Goal: Feedback & Contribution: Submit feedback/report problem

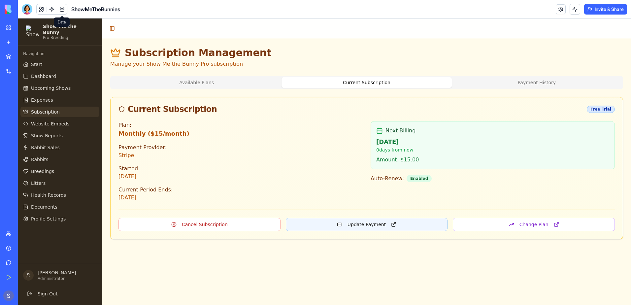
click at [363, 226] on button "Update Payment" at bounding box center [367, 224] width 162 height 13
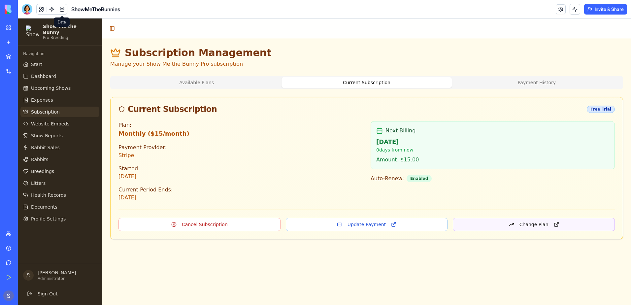
click at [529, 224] on button "Change Plan" at bounding box center [534, 224] width 162 height 13
click at [28, 8] on div at bounding box center [27, 9] width 11 height 11
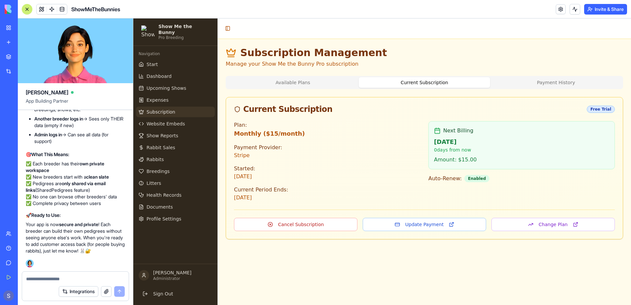
scroll to position [93069, 0]
click at [166, 121] on span "Website Embeds" at bounding box center [166, 123] width 38 height 7
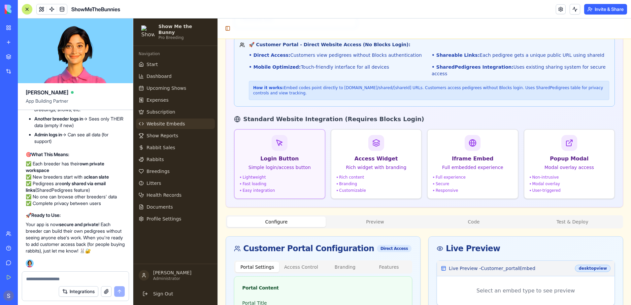
scroll to position [198, 0]
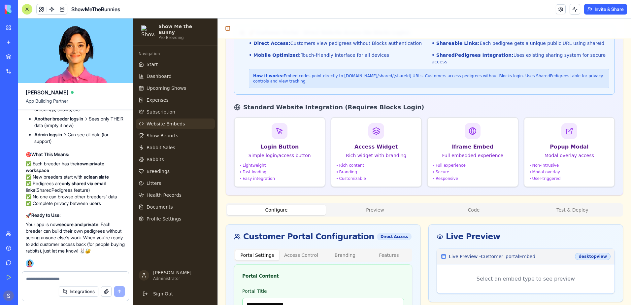
click at [15, 277] on link "Get Started" at bounding box center [15, 277] width 26 height 13
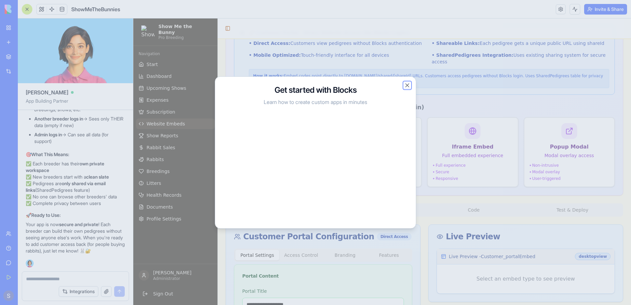
click at [408, 85] on button "Close" at bounding box center [407, 85] width 7 height 7
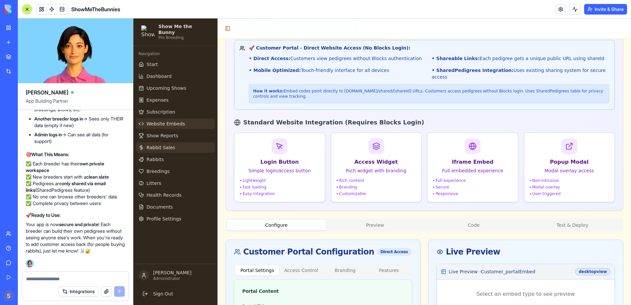
scroll to position [165, 0]
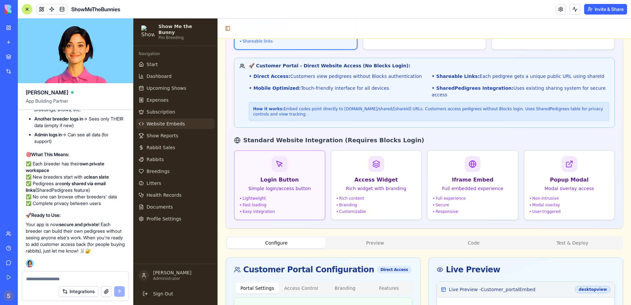
click at [284, 196] on div "Lightweight" at bounding box center [280, 198] width 80 height 5
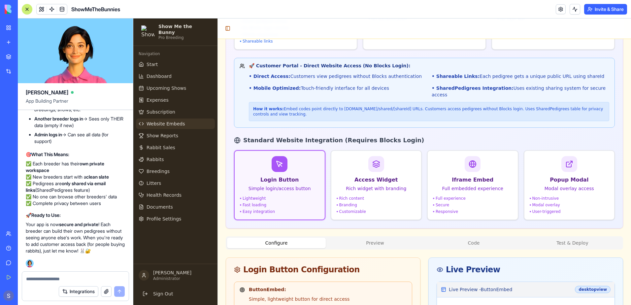
scroll to position [0, 0]
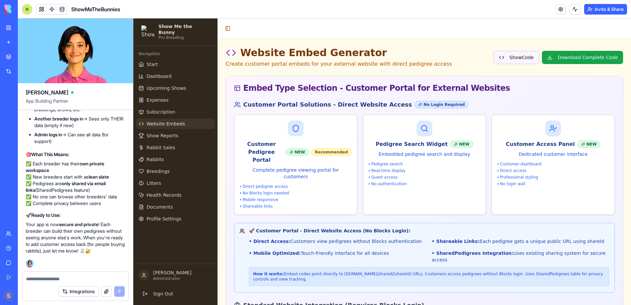
click at [521, 56] on button "Show Code" at bounding box center [516, 57] width 46 height 13
type input "*******"
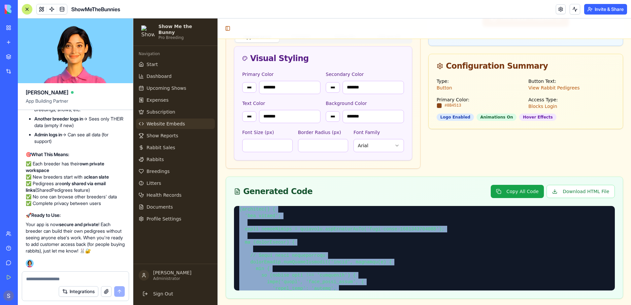
scroll to position [817, 0]
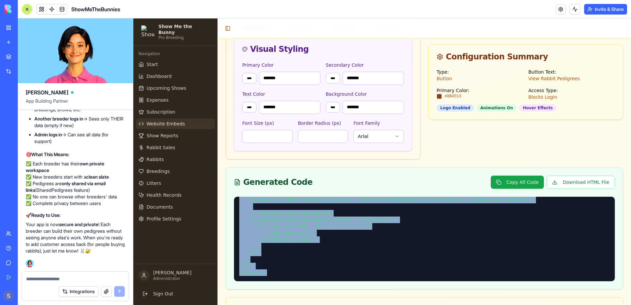
drag, startPoint x: 238, startPoint y: 188, endPoint x: 390, endPoint y: 298, distance: 187.9
click at [390, 298] on div "Website Embed Generator Create customer portal embeds for your external website…" at bounding box center [424, 33] width 397 height 915
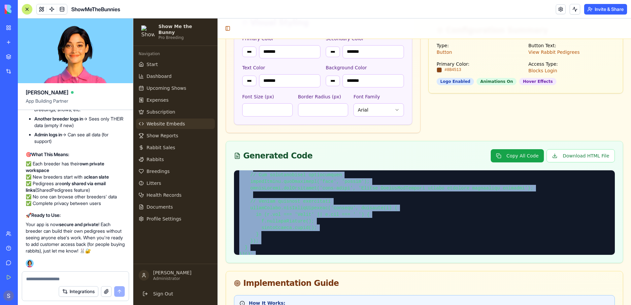
scroll to position [817, 0]
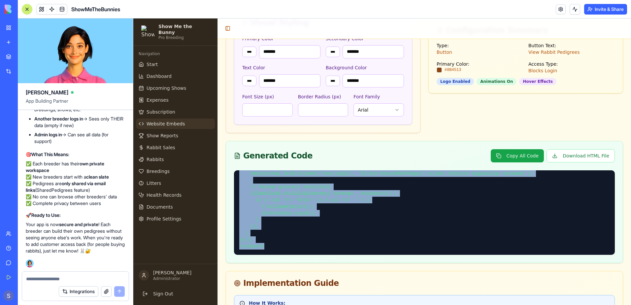
drag, startPoint x: 237, startPoint y: 150, endPoint x: 327, endPoint y: 234, distance: 123.5
click at [327, 234] on div at bounding box center [424, 216] width 397 height 92
copy pre "<!-- HTML --> <!-- ShowMeTheBunnies Login Button Embed --> <a href="https://app…"
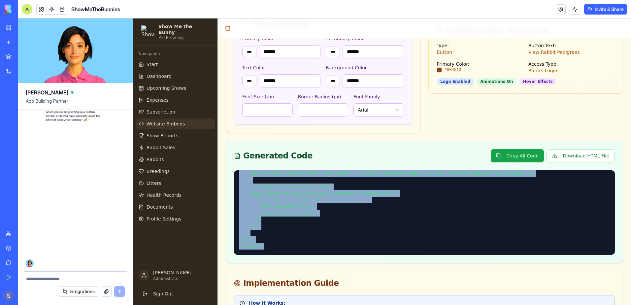
scroll to position [94494, 0]
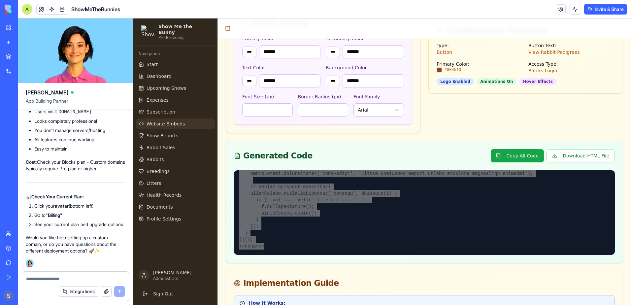
click at [35, 281] on textarea at bounding box center [75, 279] width 99 height 7
type textarea "**********"
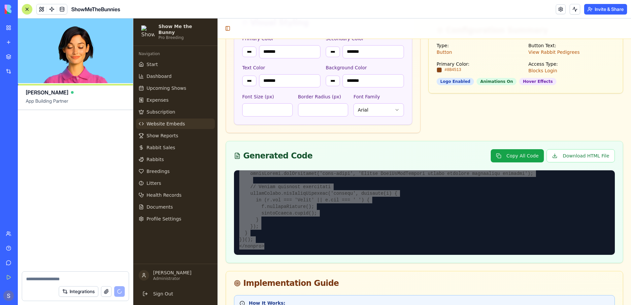
scroll to position [95060, 0]
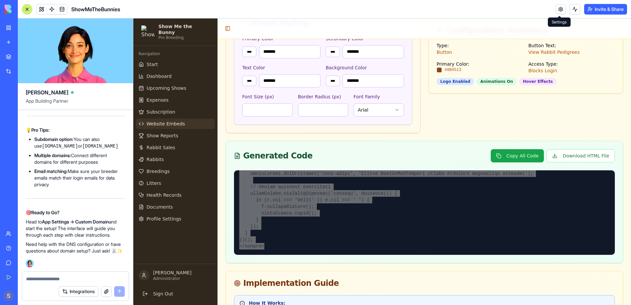
click at [559, 11] on link at bounding box center [561, 9] width 10 height 10
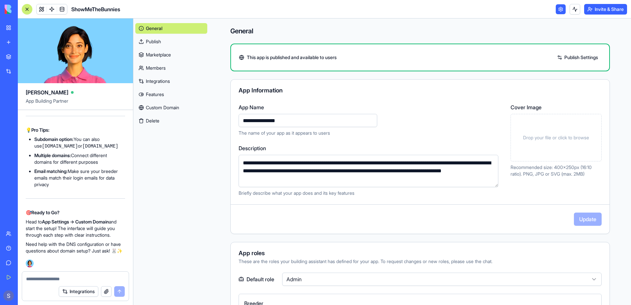
click at [165, 106] on link "Custom Domain" at bounding box center [171, 107] width 72 height 11
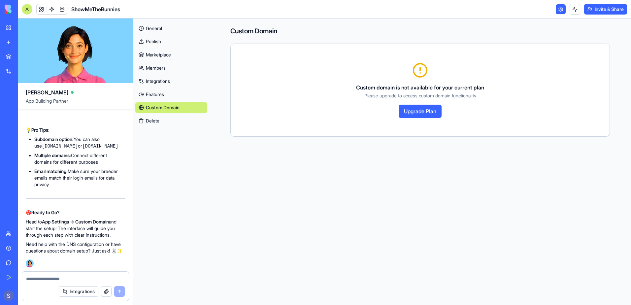
click at [424, 114] on button "Upgrade Plan" at bounding box center [420, 111] width 43 height 13
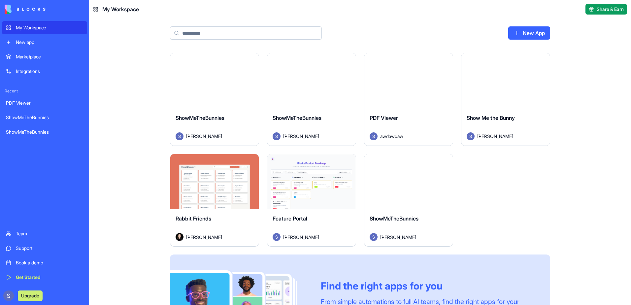
click at [412, 194] on div "Launch" at bounding box center [408, 181] width 88 height 55
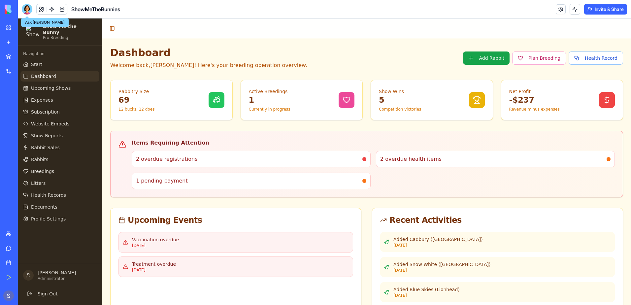
click at [27, 9] on div at bounding box center [27, 9] width 11 height 11
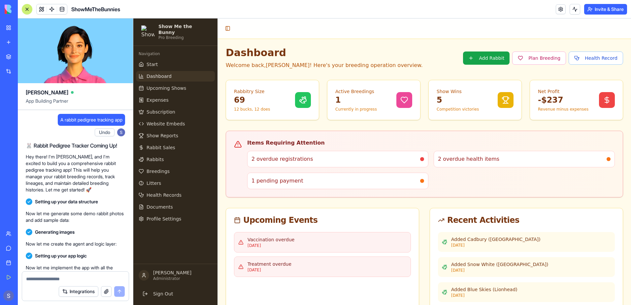
scroll to position [93763, 0]
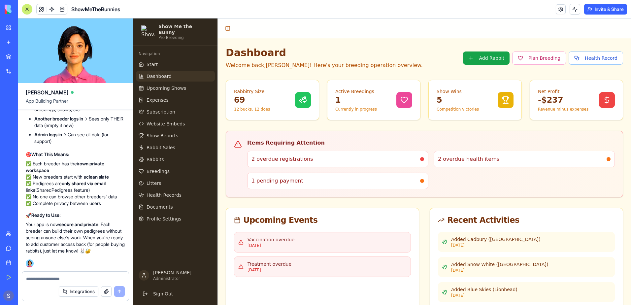
click at [40, 280] on textarea at bounding box center [75, 279] width 99 height 7
click at [37, 278] on textarea at bounding box center [75, 279] width 99 height 7
type textarea "**********"
click at [108, 275] on div "**********" at bounding box center [75, 277] width 107 height 11
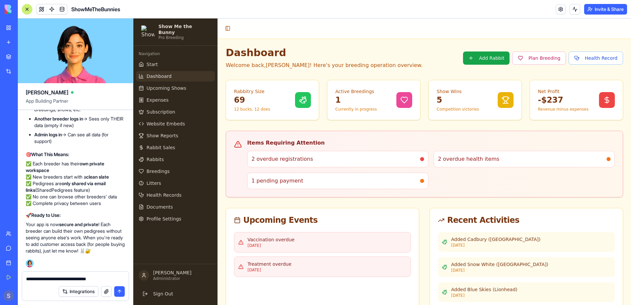
click at [118, 290] on button "submit" at bounding box center [119, 291] width 11 height 11
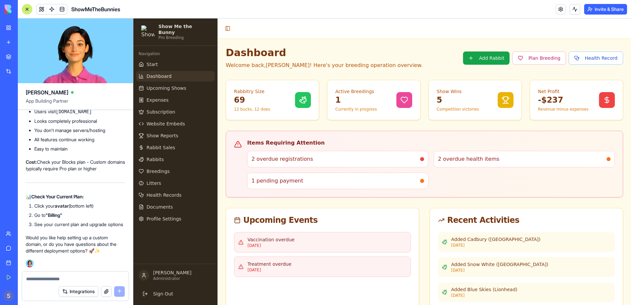
scroll to position [94494, 0]
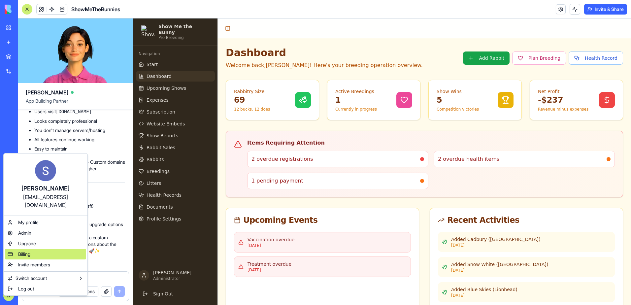
click at [17, 249] on div "Billing" at bounding box center [45, 254] width 81 height 11
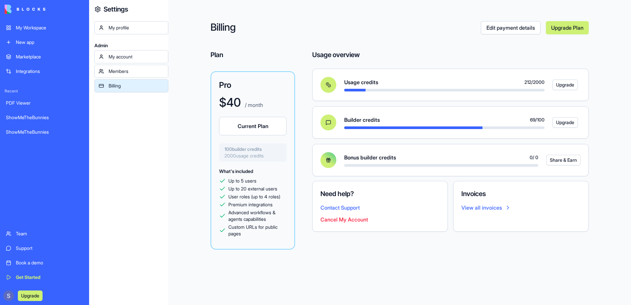
click at [567, 29] on link "Upgrade Plan" at bounding box center [567, 27] width 43 height 13
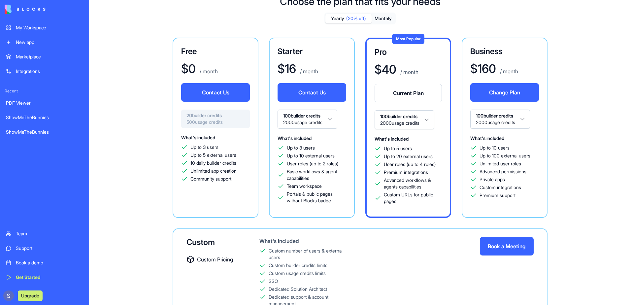
scroll to position [58, 0]
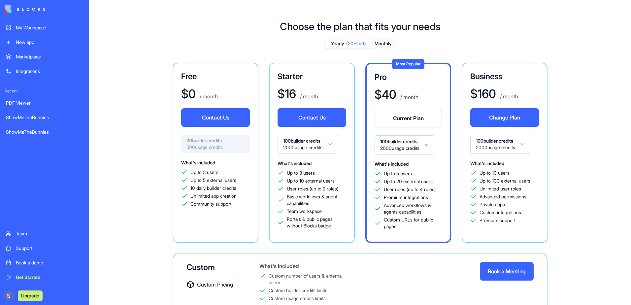
click at [420, 120] on button "Current Plan" at bounding box center [408, 118] width 67 height 18
click at [485, 117] on button "Change Plan" at bounding box center [504, 117] width 69 height 18
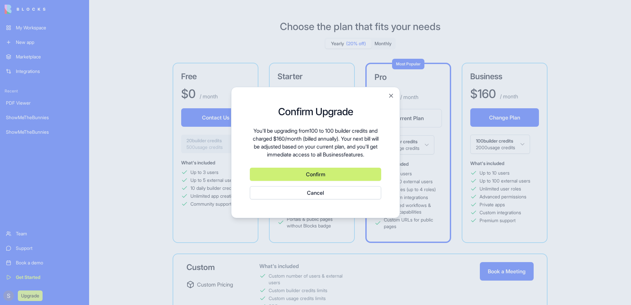
click at [315, 196] on button "Cancel" at bounding box center [315, 192] width 131 height 13
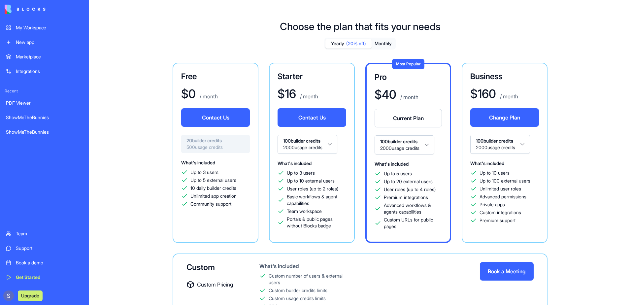
click at [515, 147] on html "My Workspace New app Marketplace Integrations Recent PDF Viewer ShowMeTheBunnie…" at bounding box center [315, 152] width 631 height 305
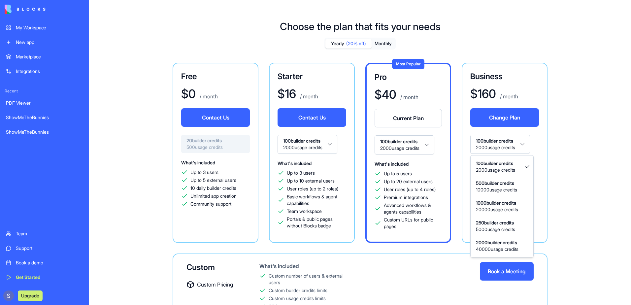
click at [417, 150] on html "My Workspace New app Marketplace Integrations Recent PDF Viewer ShowMeTheBunnie…" at bounding box center [315, 152] width 631 height 305
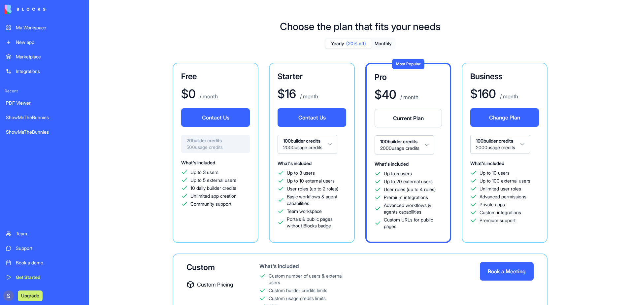
click at [417, 150] on html "My Workspace New app Marketplace Integrations Recent PDF Viewer ShowMeTheBunnie…" at bounding box center [315, 152] width 631 height 305
click at [385, 42] on button "Monthly" at bounding box center [383, 44] width 23 height 10
click at [429, 147] on html "My Workspace New app Marketplace Integrations Recent PDF Viewer ShowMeTheBunnie…" at bounding box center [315, 152] width 631 height 305
click at [487, 119] on button "Contact Us" at bounding box center [504, 117] width 69 height 18
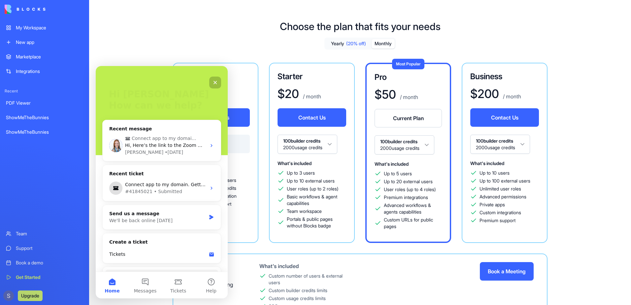
scroll to position [56, 0]
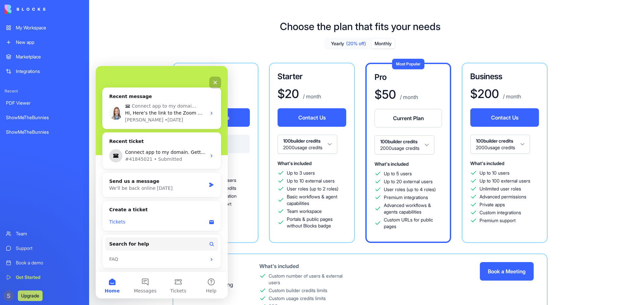
click at [123, 220] on div "Tickets" at bounding box center [157, 221] width 97 height 7
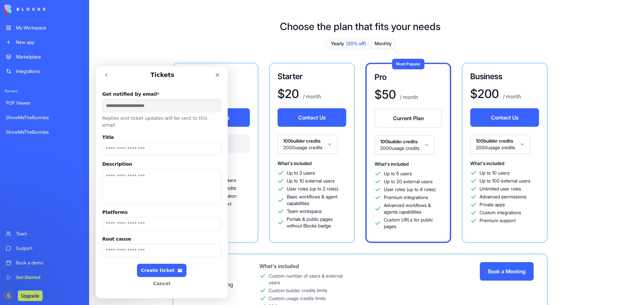
click at [144, 143] on input "Title" at bounding box center [161, 148] width 119 height 13
type input "**********"
click at [120, 177] on textarea "Description" at bounding box center [161, 186] width 119 height 35
click at [173, 176] on textarea "**********" at bounding box center [160, 186] width 116 height 35
click at [146, 217] on input "Platforms" at bounding box center [161, 223] width 119 height 13
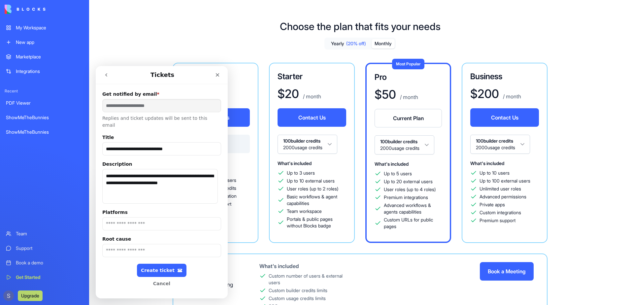
click at [210, 177] on textarea "**********" at bounding box center [160, 186] width 116 height 35
click at [179, 189] on textarea "**********" at bounding box center [160, 186] width 116 height 35
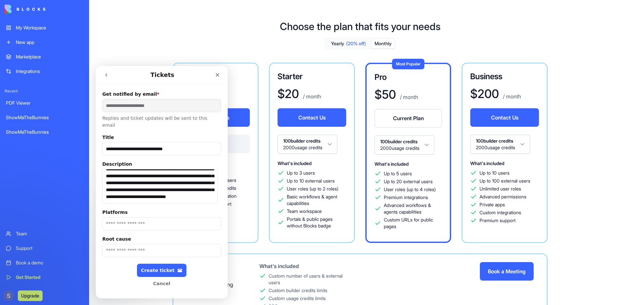
scroll to position [17, 0]
type textarea "**********"
click at [137, 218] on input "Platforms" at bounding box center [161, 223] width 119 height 13
click at [149, 268] on div "Create ticket" at bounding box center [162, 271] width 42 height 6
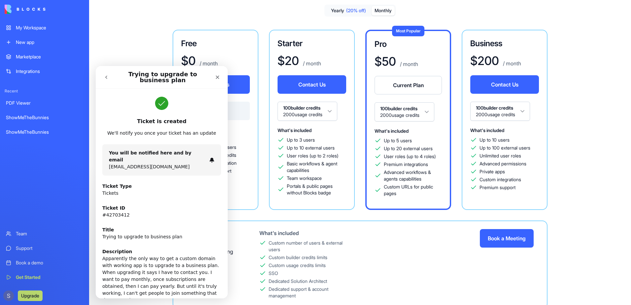
scroll to position [58, 0]
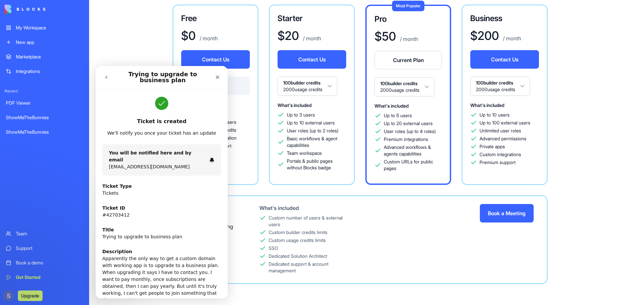
click at [612, 172] on div "Choose the plan that fits your needs Yearly (20% off) Monthly Free $ 0 / month …" at bounding box center [360, 128] width 542 height 353
click at [217, 77] on icon "Close" at bounding box center [217, 77] width 5 height 5
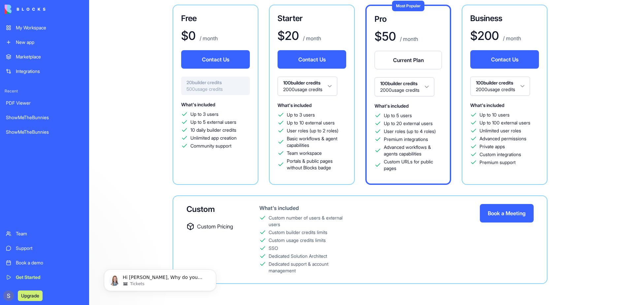
scroll to position [0, 0]
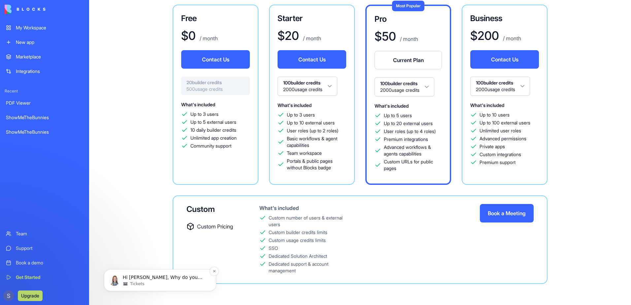
click at [154, 280] on span "Hi Sheila, Why do you need the Business plan? You already have the custom domai…" at bounding box center [165, 294] width 84 height 38
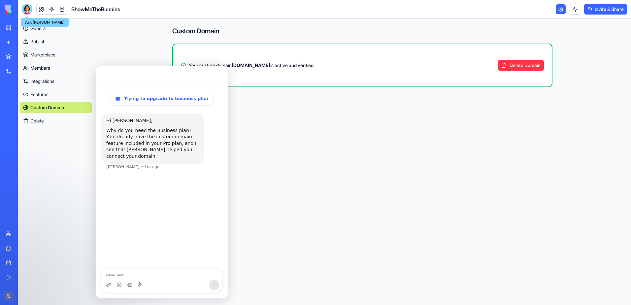
click at [26, 8] on div at bounding box center [27, 9] width 11 height 11
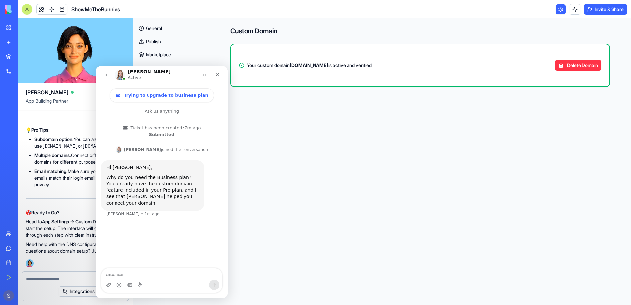
scroll to position [93872, 0]
click at [125, 274] on textarea "Message…" at bounding box center [161, 273] width 121 height 11
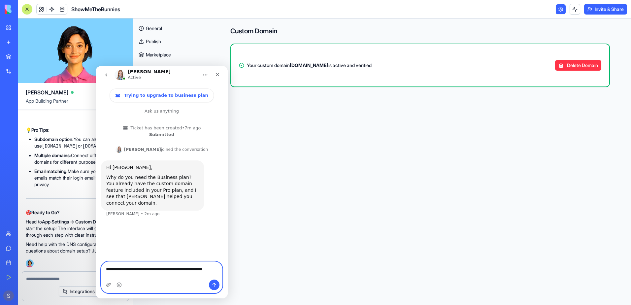
scroll to position [94136, 0]
click at [220, 273] on textarea "**********" at bounding box center [161, 267] width 121 height 11
click at [197, 273] on textarea "**********" at bounding box center [161, 261] width 121 height 24
click at [169, 269] on textarea "**********" at bounding box center [161, 264] width 121 height 31
click at [163, 278] on textarea "**********" at bounding box center [161, 264] width 121 height 31
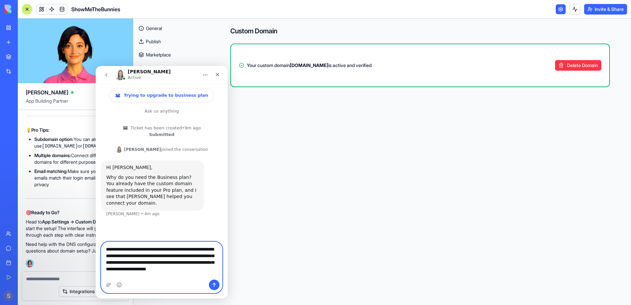
click at [175, 268] on textarea "**********" at bounding box center [161, 261] width 121 height 38
click at [196, 270] on textarea "**********" at bounding box center [161, 261] width 121 height 38
click at [136, 281] on div "Intercom messenger" at bounding box center [161, 285] width 121 height 11
click at [136, 277] on textarea "**********" at bounding box center [161, 261] width 121 height 38
type textarea "**********"
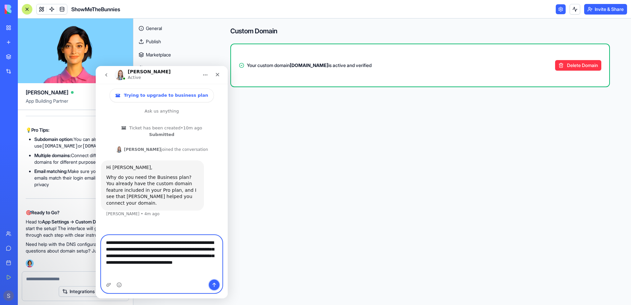
click at [214, 284] on icon "Send a message…" at bounding box center [214, 284] width 5 height 5
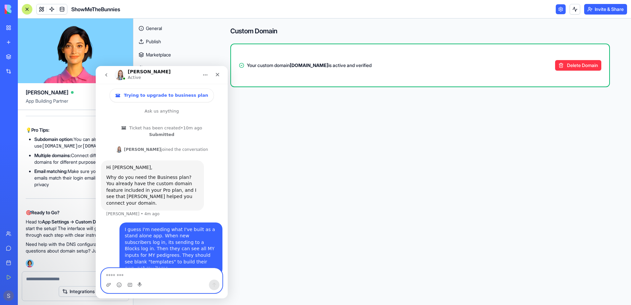
scroll to position [2, 0]
click at [133, 277] on textarea "Message…" at bounding box center [161, 273] width 121 height 11
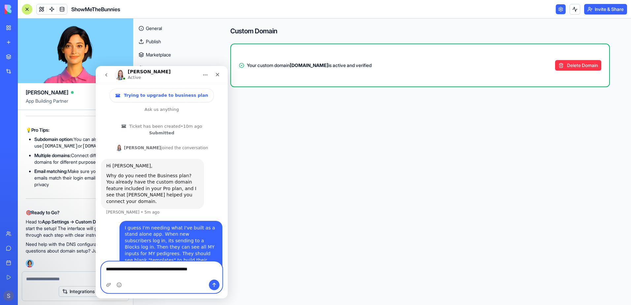
type textarea "**********"
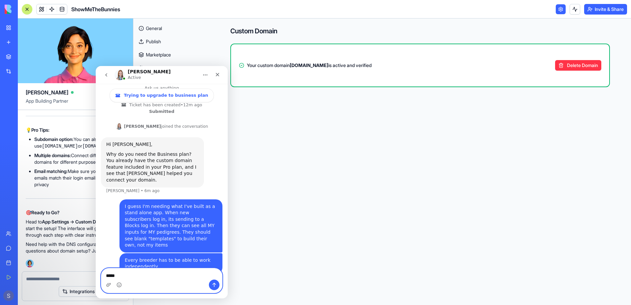
click at [106, 276] on textarea "*****" at bounding box center [161, 273] width 121 height 11
click at [130, 276] on textarea "******" at bounding box center [161, 273] width 121 height 11
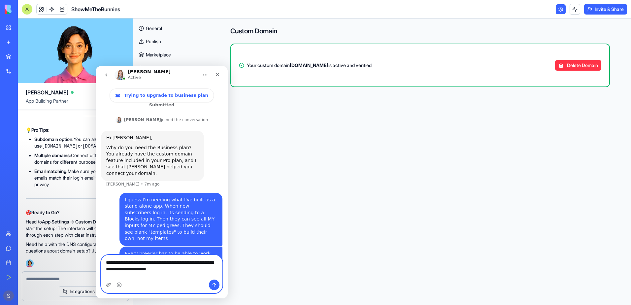
type textarea "**********"
click at [216, 288] on button "Send a message…" at bounding box center [214, 285] width 11 height 11
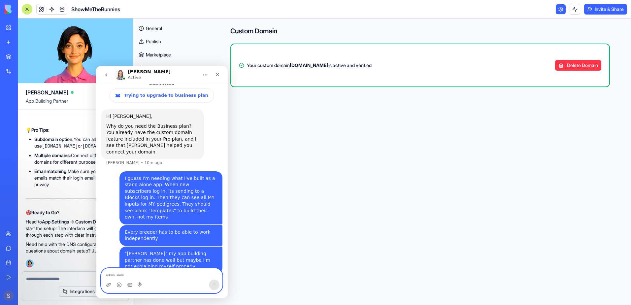
click at [138, 276] on textarea "Message…" at bounding box center [161, 273] width 121 height 11
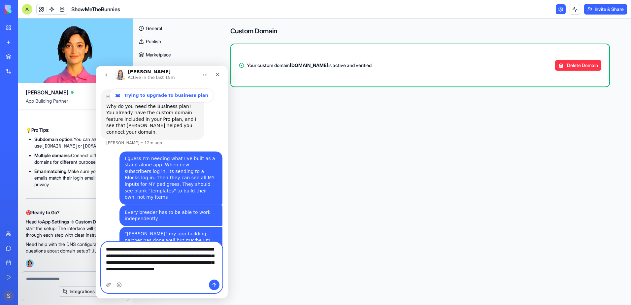
scroll to position [78, 0]
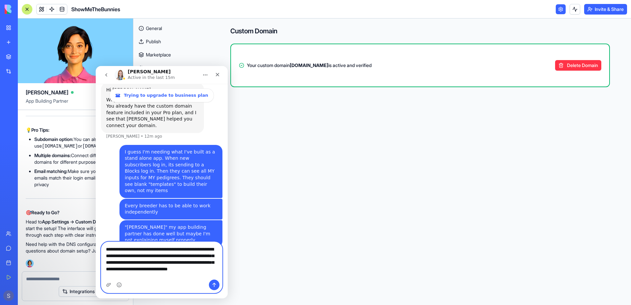
type textarea "**********"
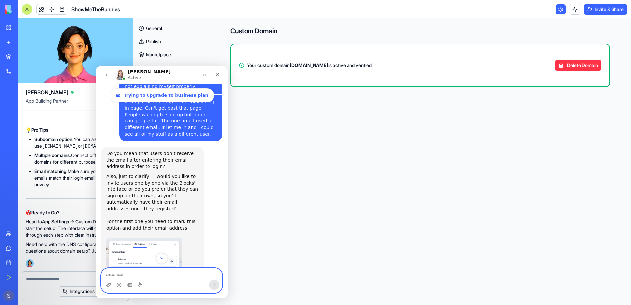
scroll to position [257, 0]
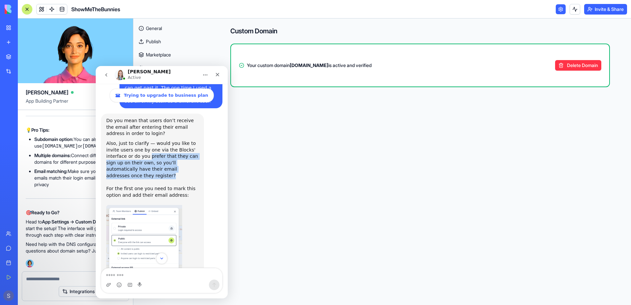
drag, startPoint x: 122, startPoint y: 144, endPoint x: 177, endPoint y: 157, distance: 55.7
click at [177, 157] on div "Also, just to clarify — would you like to invite users one by one via the Block…" at bounding box center [152, 172] width 92 height 65
drag, startPoint x: 177, startPoint y: 157, endPoint x: 156, endPoint y: 151, distance: 21.4
copy div "prefer that they can sign up on their own, so you’ll automatically have their e…"
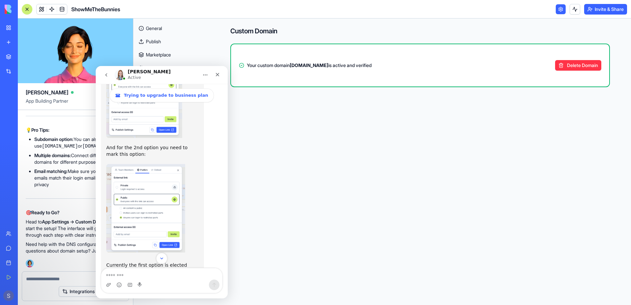
scroll to position [422, 0]
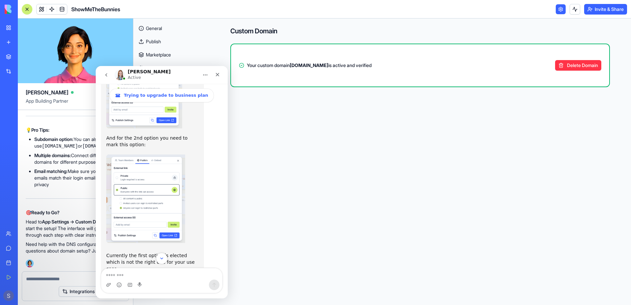
click at [559, 10] on link at bounding box center [561, 9] width 10 height 10
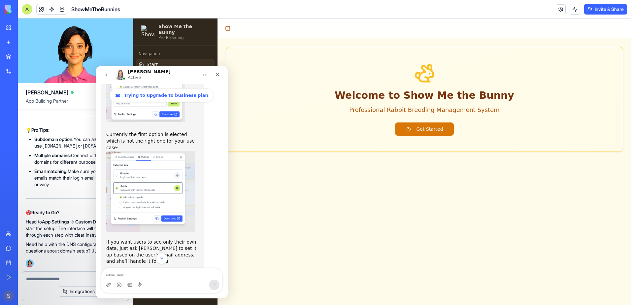
scroll to position [554, 0]
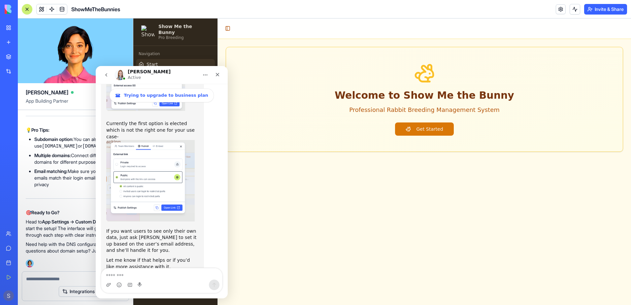
click at [204, 77] on icon "Home" at bounding box center [205, 74] width 5 height 5
click at [190, 72] on div "Michal Active" at bounding box center [157, 75] width 84 height 12
click at [227, 43] on div "Welcome to Show Me the Bunny Professional Rabbit Breeding Management System Get…" at bounding box center [424, 99] width 413 height 121
click at [216, 77] on icon "Close" at bounding box center [217, 74] width 5 height 5
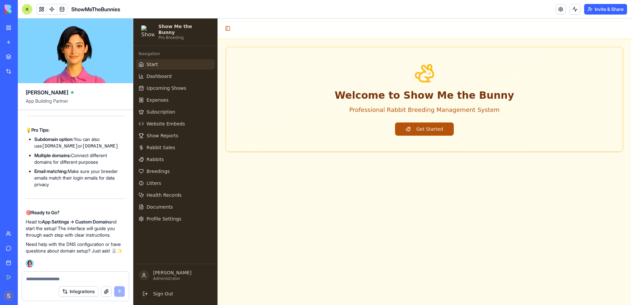
click at [428, 127] on button "Get Started" at bounding box center [424, 128] width 58 height 13
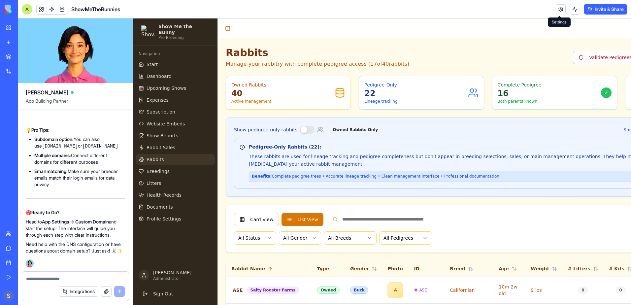
click at [556, 13] on link at bounding box center [561, 9] width 10 height 10
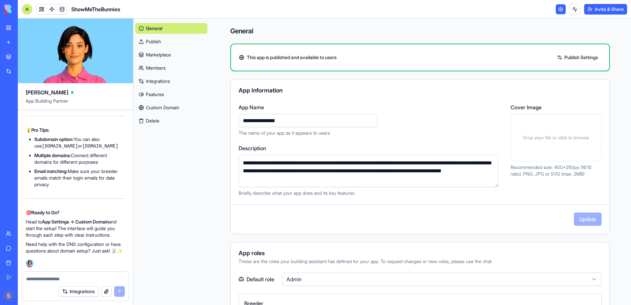
click at [572, 56] on link "Publish Settings" at bounding box center [578, 57] width 48 height 11
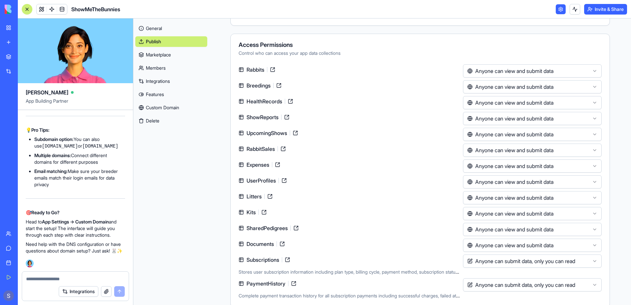
scroll to position [110, 0]
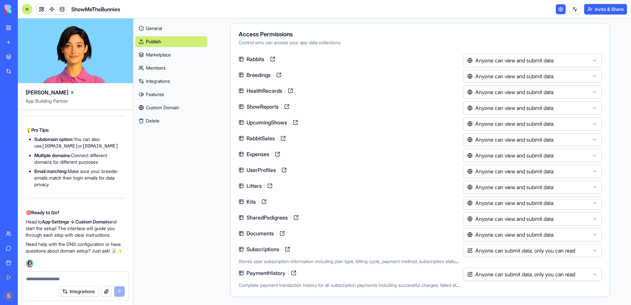
click at [157, 68] on link "Members" at bounding box center [171, 68] width 72 height 11
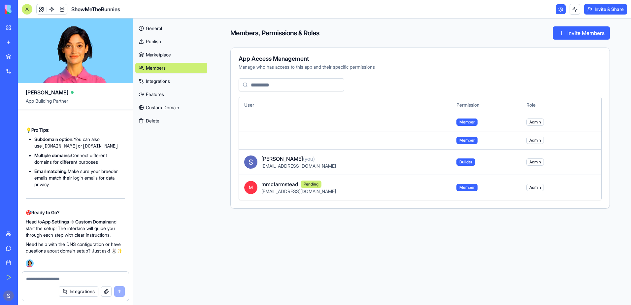
click at [170, 91] on link "Features" at bounding box center [171, 94] width 72 height 11
click at [156, 95] on link "Features" at bounding box center [171, 94] width 72 height 11
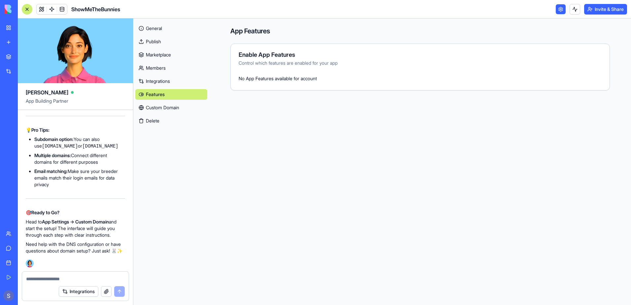
click at [160, 110] on link "Custom Domain" at bounding box center [171, 107] width 72 height 11
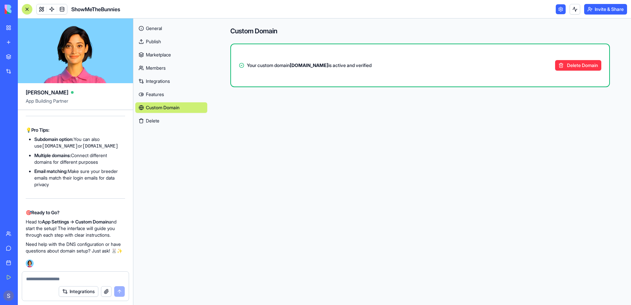
click at [155, 45] on link "Publish" at bounding box center [171, 41] width 72 height 11
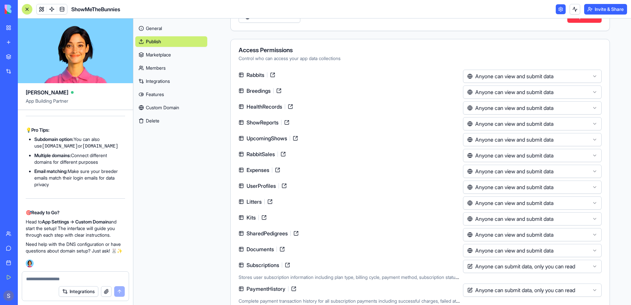
scroll to position [110, 0]
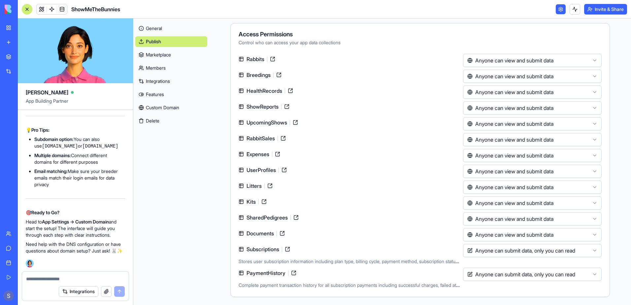
click at [13, 245] on link "Support" at bounding box center [15, 248] width 26 height 13
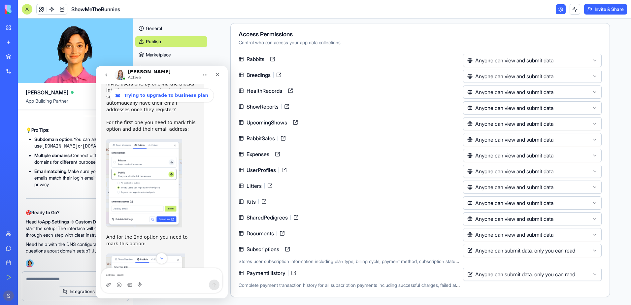
scroll to position [290, 0]
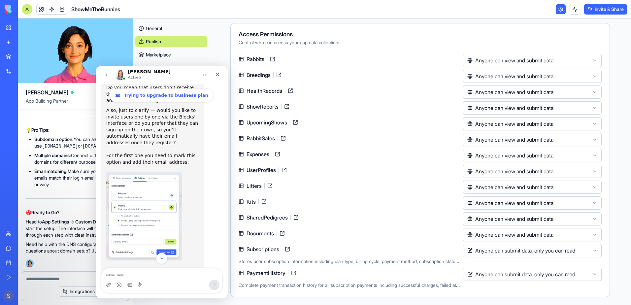
click at [220, 46] on div "**********" at bounding box center [420, 107] width 422 height 396
drag, startPoint x: 214, startPoint y: 73, endPoint x: 310, endPoint y: 139, distance: 116.5
click at [214, 73] on div "Close" at bounding box center [218, 75] width 12 height 12
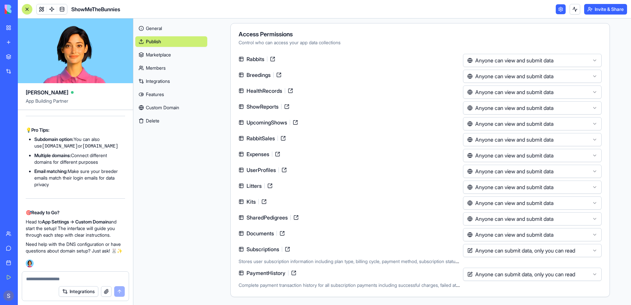
click at [153, 71] on link "Members" at bounding box center [171, 68] width 72 height 11
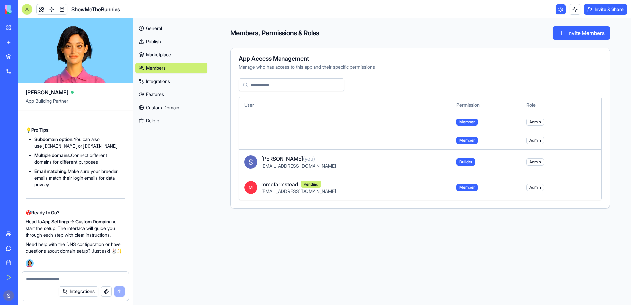
click at [575, 35] on button "Invite Members" at bounding box center [581, 32] width 57 height 13
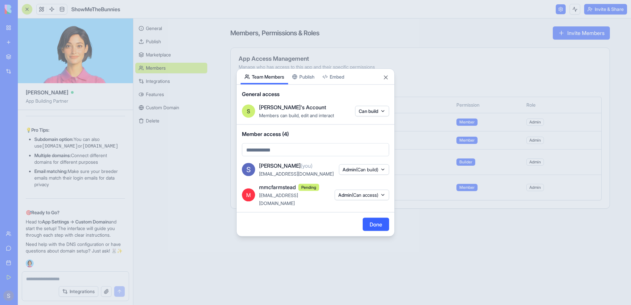
click at [313, 83] on body "My Workspace New app Marketplace Integrations Recent PDF Viewer ShowMeTheBunnie…" at bounding box center [315, 152] width 631 height 305
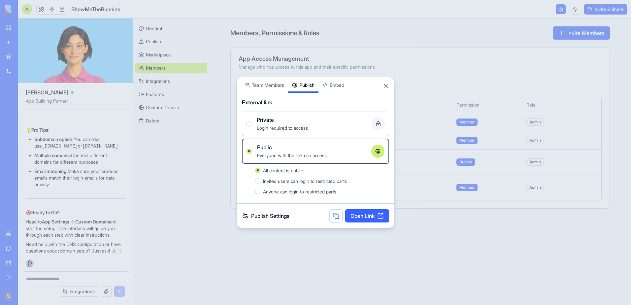
click at [38, 281] on div at bounding box center [315, 152] width 631 height 305
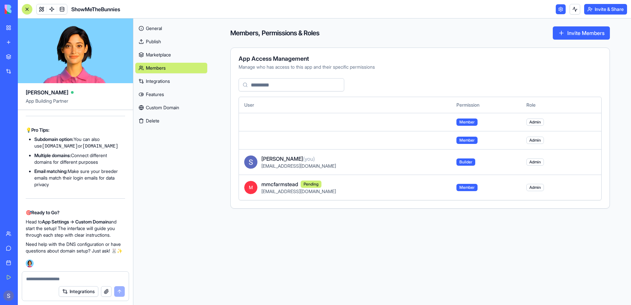
click at [18, 251] on div "Support" at bounding box center [20, 248] width 9 height 7
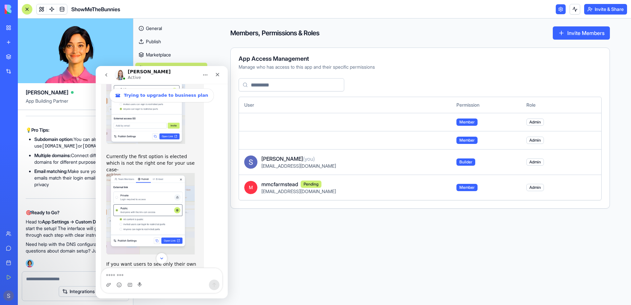
scroll to position [554, 0]
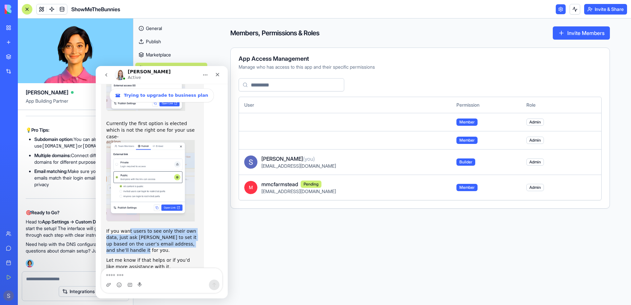
drag, startPoint x: 127, startPoint y: 207, endPoint x: 196, endPoint y: 220, distance: 70.0
click at [196, 228] on div "If you want users to see only their own data, just ask [PERSON_NAME] to set it …" at bounding box center [152, 241] width 92 height 26
drag, startPoint x: 196, startPoint y: 220, endPoint x: 151, endPoint y: 213, distance: 45.8
copy div "t users to see only their own data, just ask Ella to set it up based on the use…"
click at [41, 277] on textarea at bounding box center [75, 279] width 99 height 7
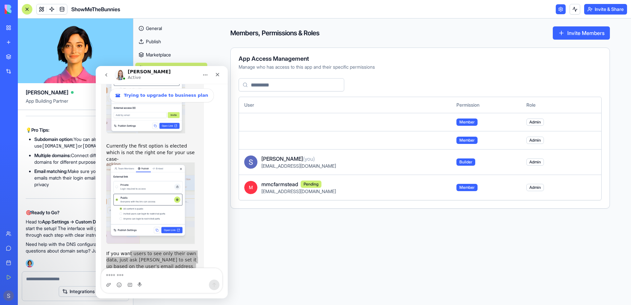
scroll to position [521, 0]
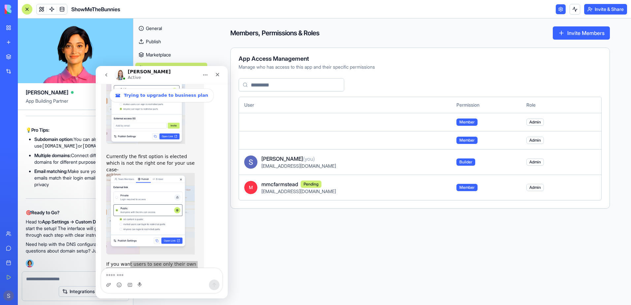
paste textarea "**********"
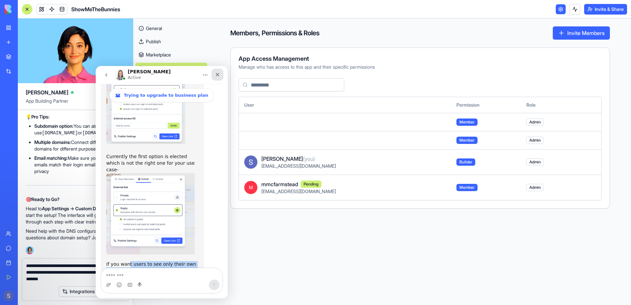
click at [213, 77] on div "Close" at bounding box center [218, 75] width 12 height 12
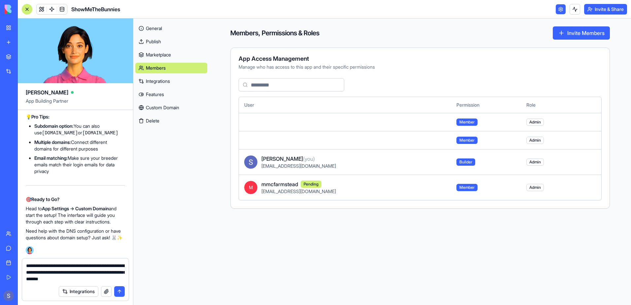
click at [29, 265] on textarea "**********" at bounding box center [75, 272] width 99 height 20
drag, startPoint x: 49, startPoint y: 272, endPoint x: 25, endPoint y: 272, distance: 24.4
click at [25, 272] on div "**********" at bounding box center [75, 270] width 107 height 24
drag, startPoint x: 90, startPoint y: 278, endPoint x: 24, endPoint y: 278, distance: 65.7
click at [24, 278] on div "**********" at bounding box center [75, 270] width 107 height 24
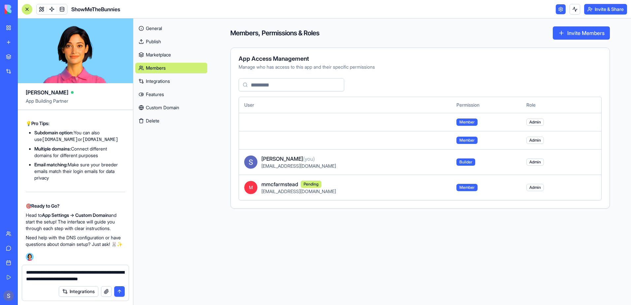
type textarea "**********"
click at [118, 287] on button "submit" at bounding box center [119, 291] width 11 height 11
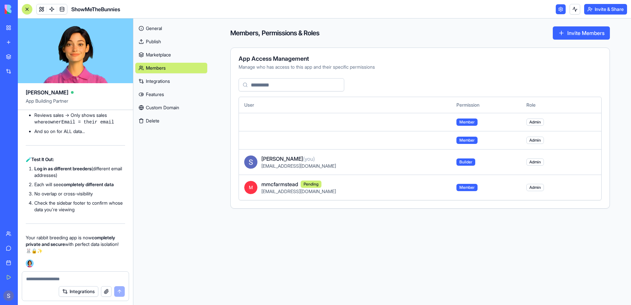
scroll to position [95524, 0]
click at [579, 36] on button "Invite Members" at bounding box center [581, 32] width 57 height 13
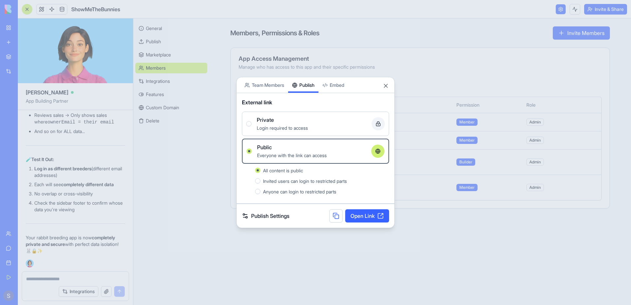
scroll to position [554, 0]
click at [258, 182] on button "Invited users can login to restricted parts" at bounding box center [257, 180] width 5 height 5
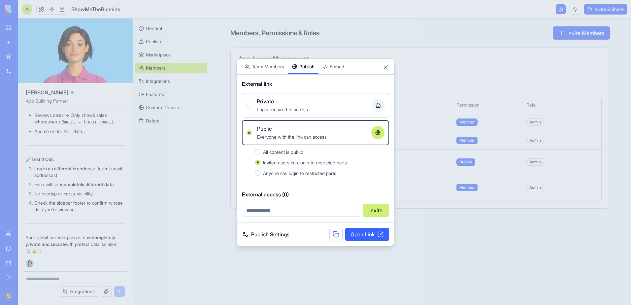
click at [249, 105] on button "Private Login required to access" at bounding box center [248, 105] width 5 height 5
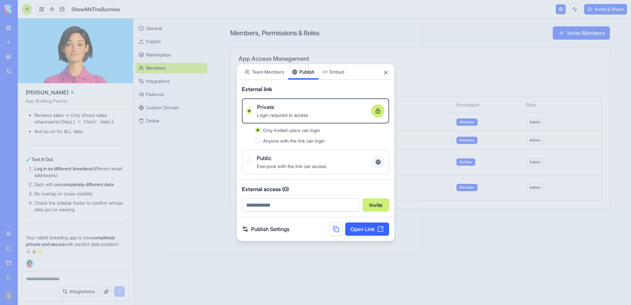
click at [249, 164] on div "Public Everyone with the link can access" at bounding box center [315, 162] width 139 height 16
click at [249, 164] on button "Public Everyone with the link can access" at bounding box center [248, 161] width 5 height 5
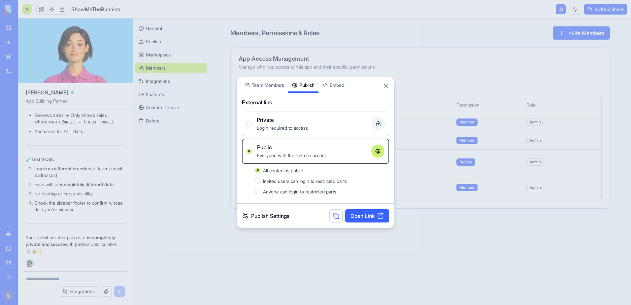
click at [248, 126] on button "Private Login required to access" at bounding box center [248, 123] width 5 height 5
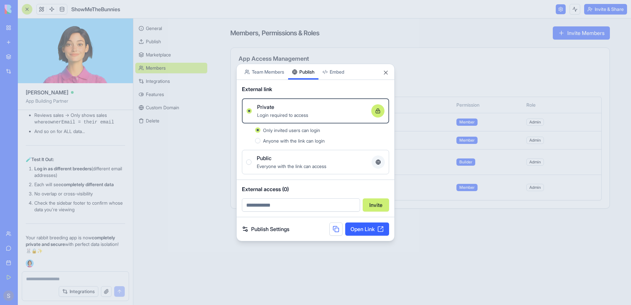
click at [357, 231] on link "Open Link" at bounding box center [367, 228] width 44 height 13
click at [385, 72] on button "Close" at bounding box center [386, 72] width 7 height 7
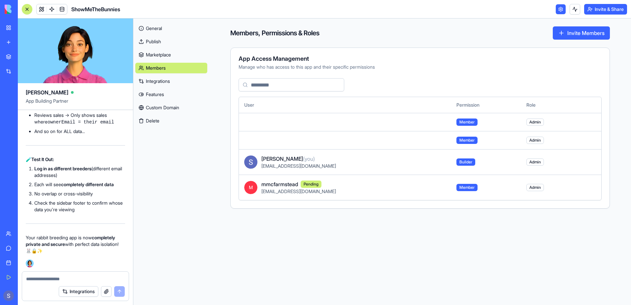
scroll to position [95821, 0]
click at [154, 31] on link "General" at bounding box center [171, 28] width 72 height 11
click at [44, 10] on link at bounding box center [42, 9] width 10 height 10
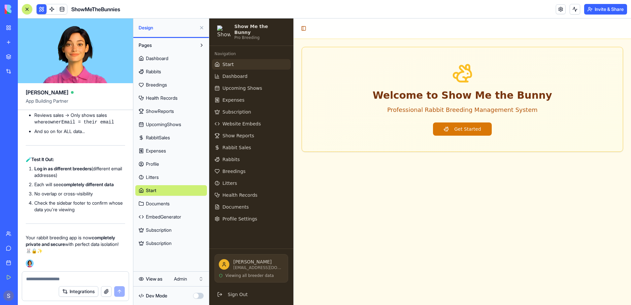
click at [158, 215] on span "EmbedGenerator" at bounding box center [163, 217] width 35 height 7
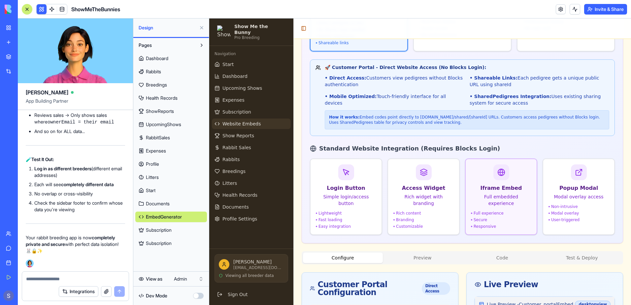
scroll to position [198, 0]
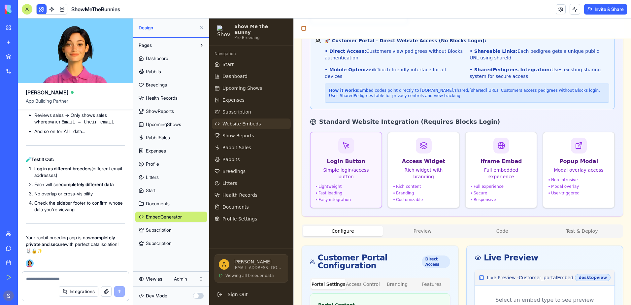
click at [347, 168] on p "Simple login/access button" at bounding box center [346, 173] width 60 height 13
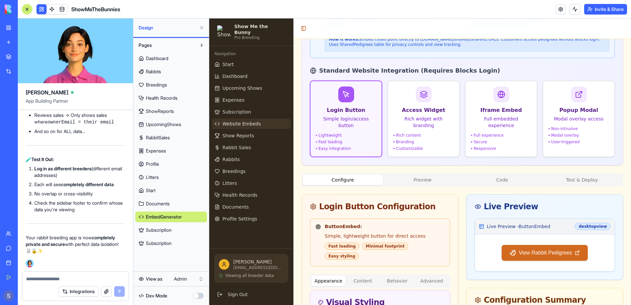
scroll to position [231, 0]
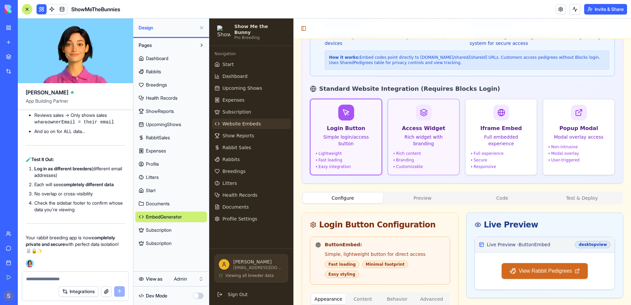
click at [417, 151] on div "Rich content" at bounding box center [423, 153] width 60 height 5
type input "*******"
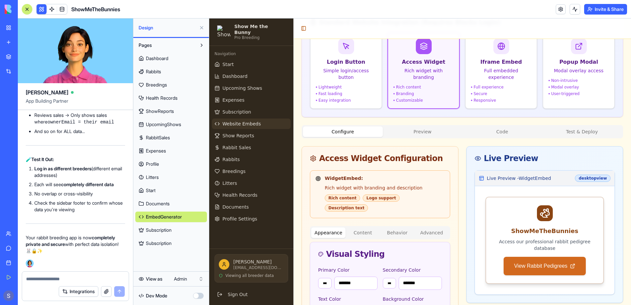
scroll to position [297, 0]
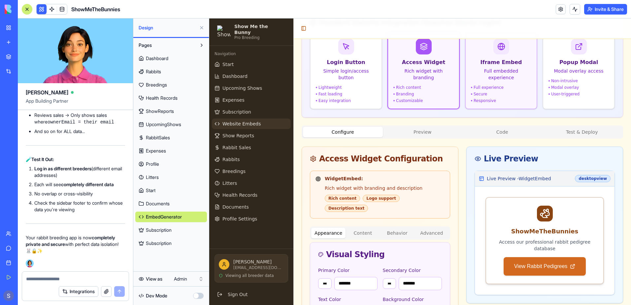
click at [519, 65] on div "Iframe Embed" at bounding box center [501, 62] width 60 height 8
type input "*******"
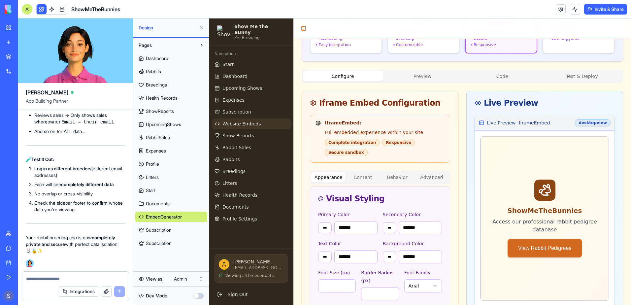
scroll to position [231, 0]
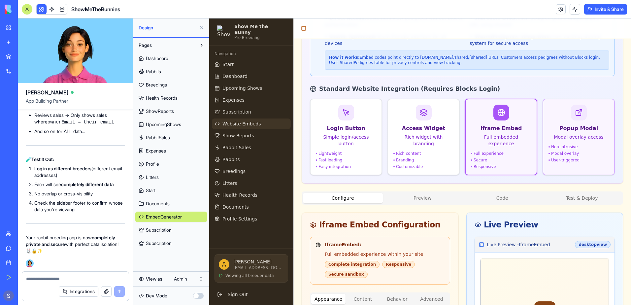
click at [575, 123] on div "Popup Modal Modal overlay access Non-intrusive Modal overlay User-triggered" at bounding box center [579, 134] width 60 height 58
type input "*******"
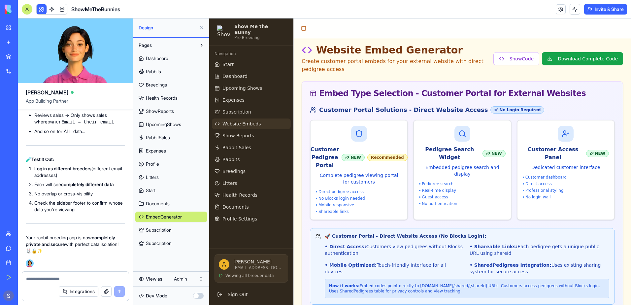
scroll to position [0, 0]
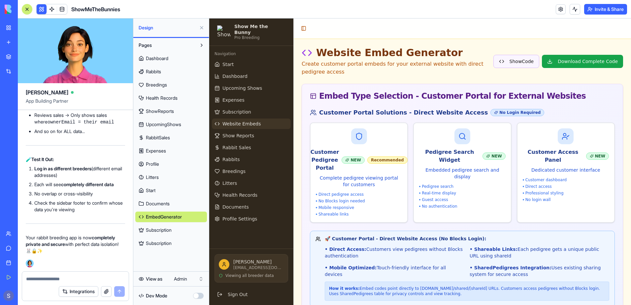
click at [520, 62] on button "Show Code" at bounding box center [516, 61] width 46 height 13
type input "*******"
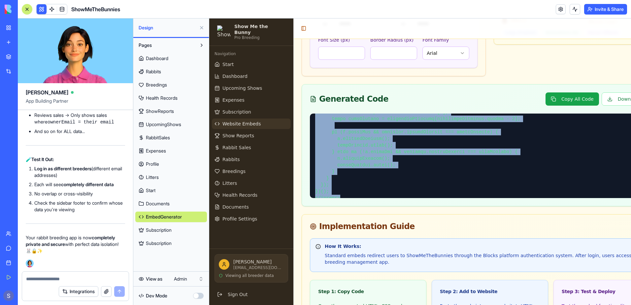
scroll to position [2335, 0]
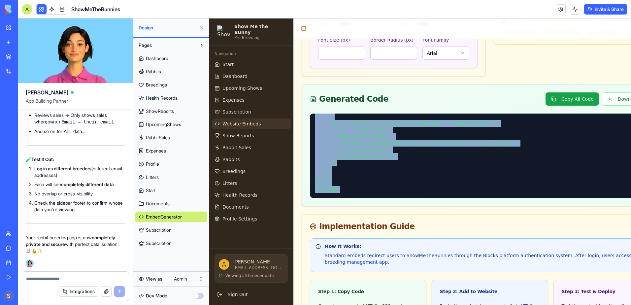
drag, startPoint x: 312, startPoint y: 112, endPoint x: 431, endPoint y: 192, distance: 143.5
click at [431, 192] on div at bounding box center [490, 160] width 376 height 92
copy pre "<!-- LORE --> <!-- IpsuMdOloRsitame Conse Adipi --> <eli se="doei-tempo-0068917…"
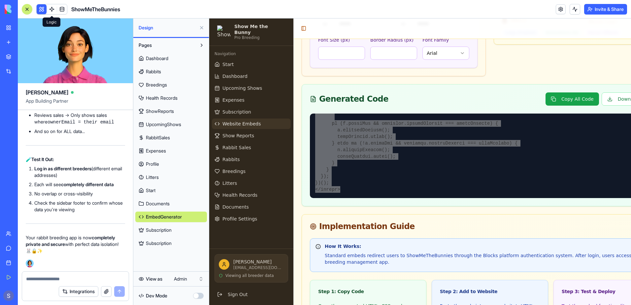
click at [36, 281] on textarea at bounding box center [75, 279] width 99 height 7
paste textarea
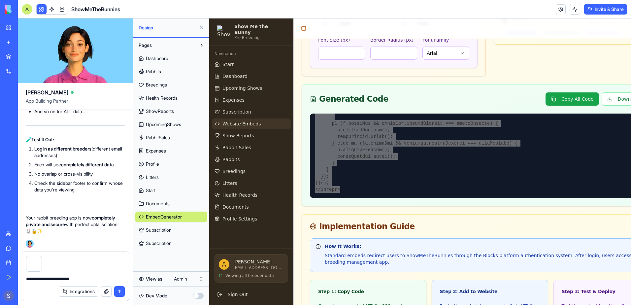
type textarea "**********"
click at [117, 294] on button "submit" at bounding box center [119, 291] width 11 height 11
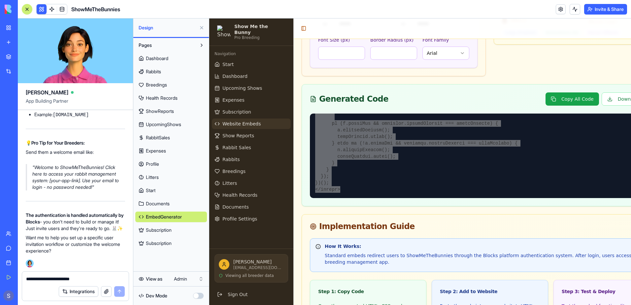
scroll to position [96855, 0]
click at [46, 279] on textarea "**********" at bounding box center [75, 279] width 99 height 7
type textarea "**********"
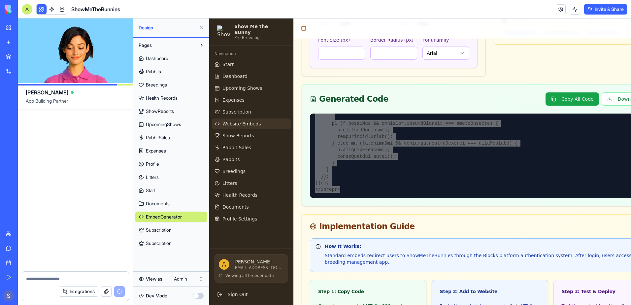
scroll to position [97651, 0]
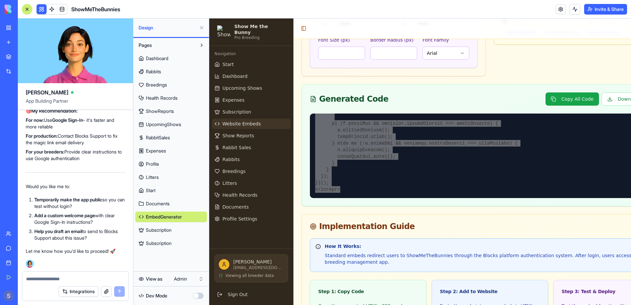
drag, startPoint x: 34, startPoint y: 215, endPoint x: 100, endPoint y: 223, distance: 66.4
click at [100, 223] on li "Add a custom welcome page with clear Google Sign-In instructions?" at bounding box center [79, 218] width 91 height 13
drag, startPoint x: 100, startPoint y: 223, endPoint x: 81, endPoint y: 218, distance: 19.3
copy li "Add a custom welcome page with clear Google Sign-In instructions?"
click at [36, 279] on textarea at bounding box center [75, 279] width 99 height 7
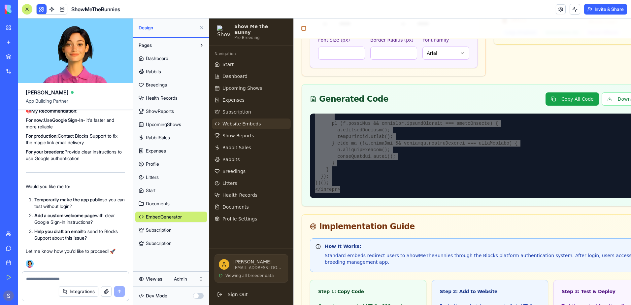
paste textarea "**********"
type textarea "**********"
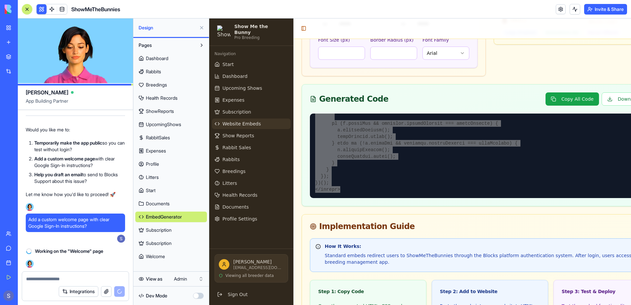
scroll to position [0, 0]
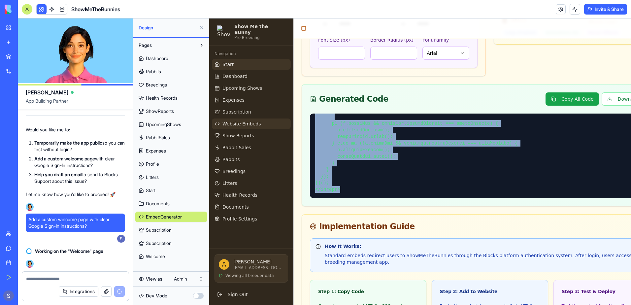
click at [258, 60] on link "Start" at bounding box center [251, 64] width 79 height 11
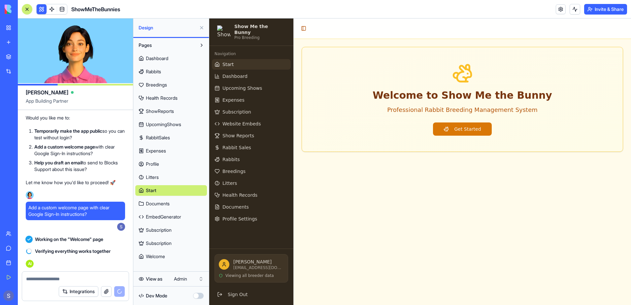
scroll to position [97720, 0]
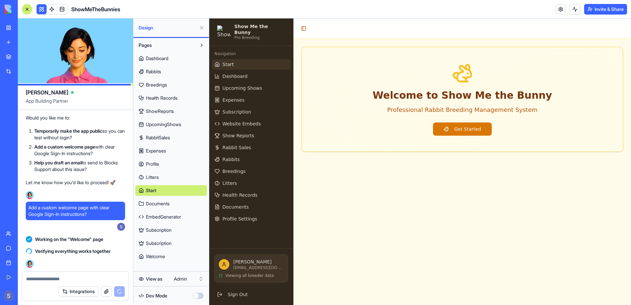
click at [154, 259] on span "Welcome" at bounding box center [155, 256] width 19 height 7
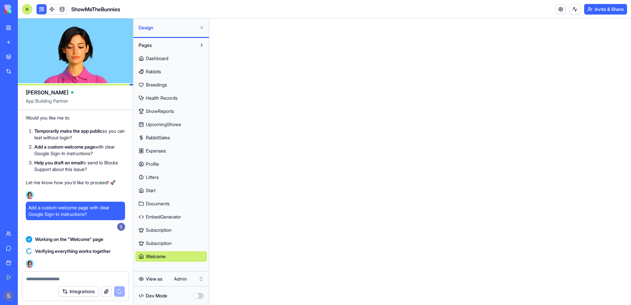
click at [167, 60] on span "Dashboard" at bounding box center [157, 58] width 22 height 7
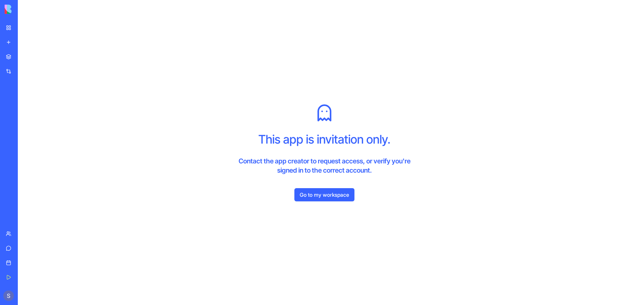
click at [317, 192] on link "Go to my workspace" at bounding box center [324, 194] width 60 height 13
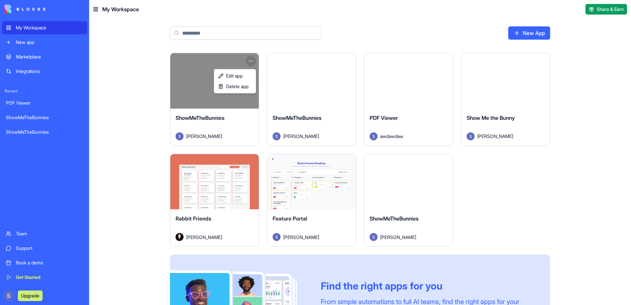
click at [249, 61] on html "My Workspace New app Marketplace Integrations Recent PDF Viewer ShowMeTheBunnie…" at bounding box center [315, 152] width 631 height 305
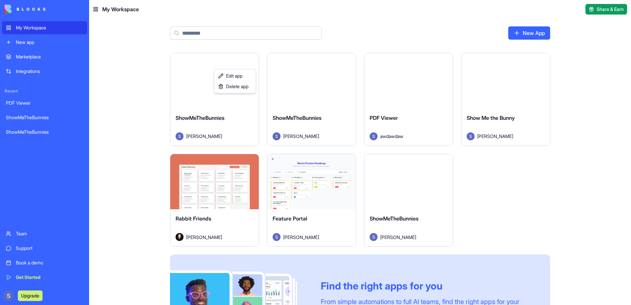
click at [388, 193] on html "My Workspace New app Marketplace Integrations Recent PDF Viewer ShowMeTheBunnie…" at bounding box center [315, 152] width 631 height 305
click at [400, 183] on button "Launch" at bounding box center [409, 181] width 50 height 13
click at [252, 162] on html "My Workspace New app Marketplace Integrations Recent PDF Viewer ShowMeTheBunnie…" at bounding box center [315, 152] width 631 height 305
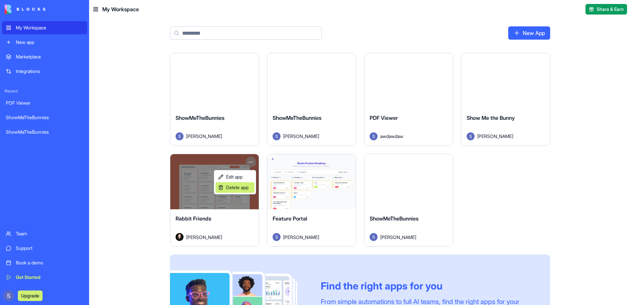
click at [238, 192] on div "Delete app" at bounding box center [235, 187] width 39 height 11
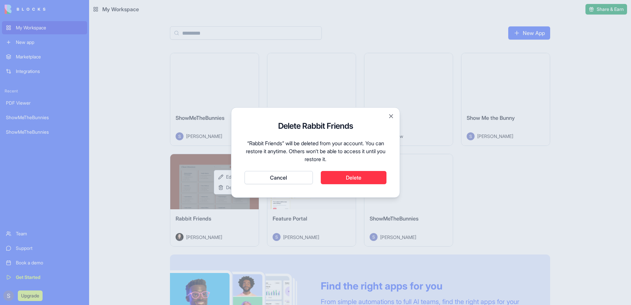
click at [342, 176] on button "Delete" at bounding box center [354, 177] width 66 height 13
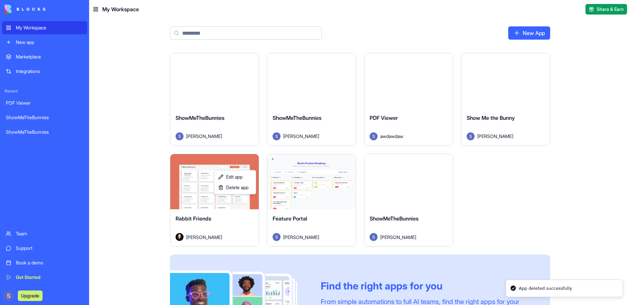
click at [321, 180] on html "My Workspace New app Marketplace Integrations Recent PDF Viewer ShowMeTheBunnie…" at bounding box center [315, 152] width 631 height 305
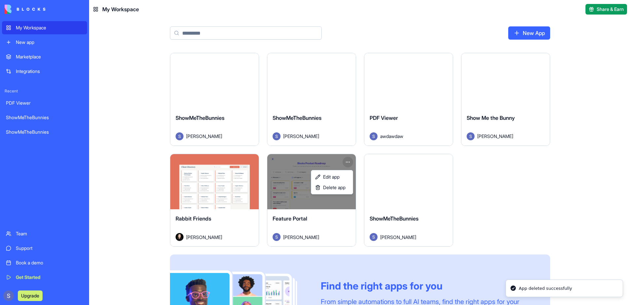
click at [346, 162] on html "My Workspace New app Marketplace Integrations Recent PDF Viewer ShowMeTheBunnie…" at bounding box center [315, 152] width 631 height 305
click at [329, 186] on span "Delete app" at bounding box center [334, 187] width 22 height 7
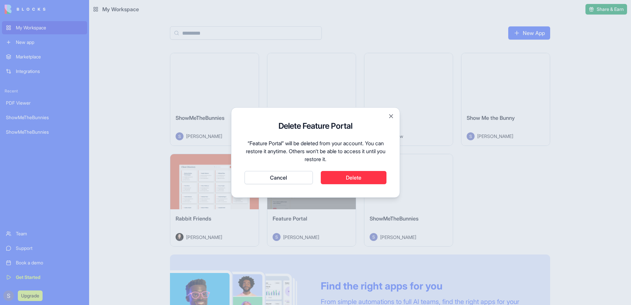
click at [343, 178] on button "Delete" at bounding box center [354, 177] width 66 height 13
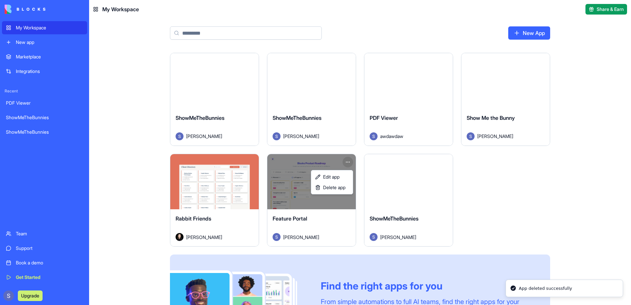
click at [396, 92] on html "My Workspace New app Marketplace Integrations Recent PDF Viewer ShowMeTheBunnie…" at bounding box center [315, 152] width 631 height 305
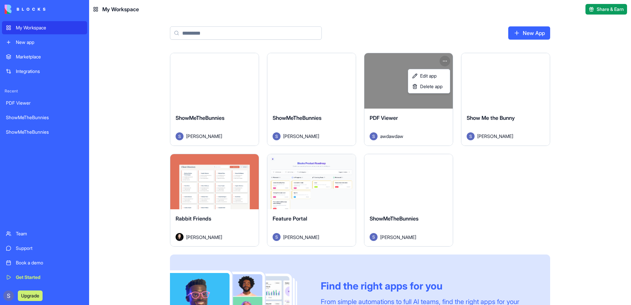
click at [443, 60] on html "My Workspace New app Marketplace Integrations Recent PDF Viewer ShowMeTheBunnie…" at bounding box center [315, 152] width 631 height 305
click at [432, 85] on span "Delete app" at bounding box center [431, 86] width 22 height 7
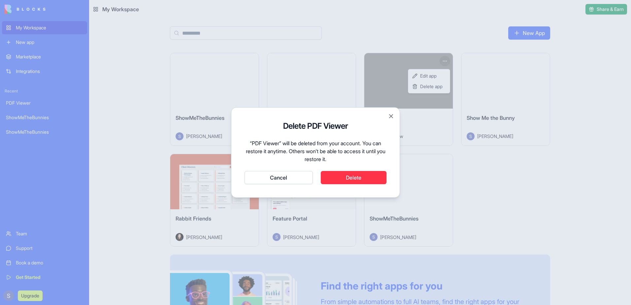
click at [330, 174] on button "Delete" at bounding box center [354, 177] width 66 height 13
